Goal: Check status: Check status

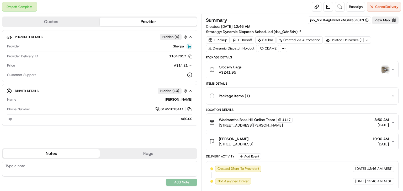
click at [383, 69] on img "button" at bounding box center [384, 69] width 7 height 7
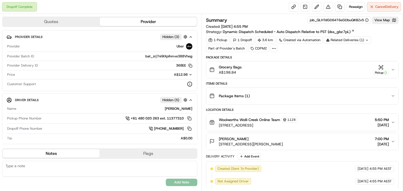
click at [340, 39] on div "Related Deliveries (1)" at bounding box center [347, 39] width 47 height 7
click at [272, 65] on div "Grocery Bags A$198.84 Pickup" at bounding box center [299, 70] width 181 height 10
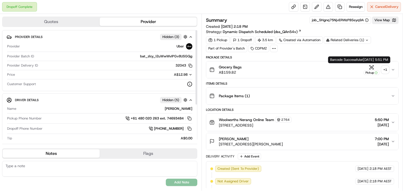
click at [385, 69] on div "+ 1" at bounding box center [384, 69] width 7 height 7
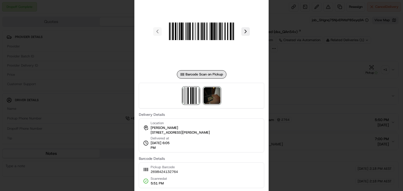
click at [219, 95] on img at bounding box center [211, 95] width 17 height 17
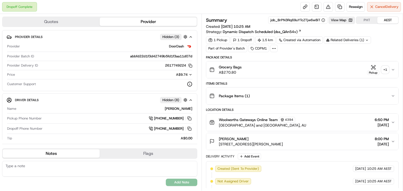
click at [383, 69] on div "+ 1" at bounding box center [384, 69] width 7 height 7
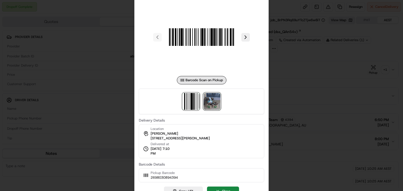
click at [210, 104] on img at bounding box center [211, 101] width 17 height 17
